Goal: Go to known website: Access a specific website the user already knows

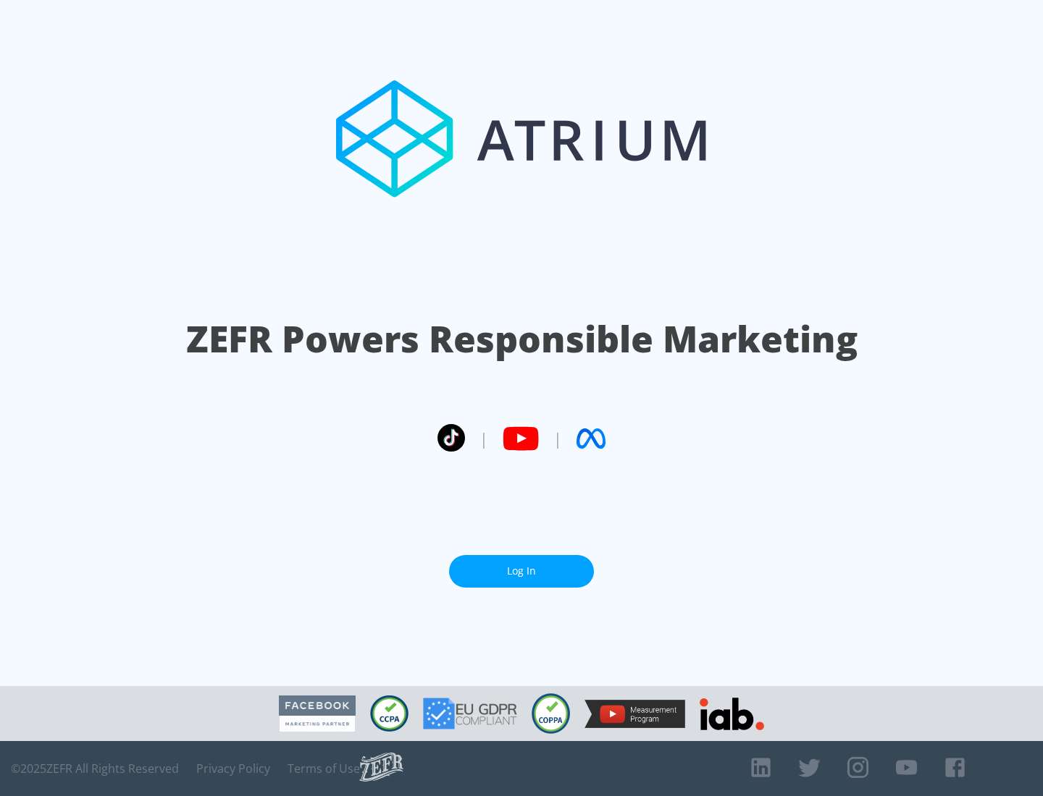
click at [521, 571] on link "Log In" at bounding box center [521, 571] width 145 height 33
